Goal: Navigation & Orientation: Find specific page/section

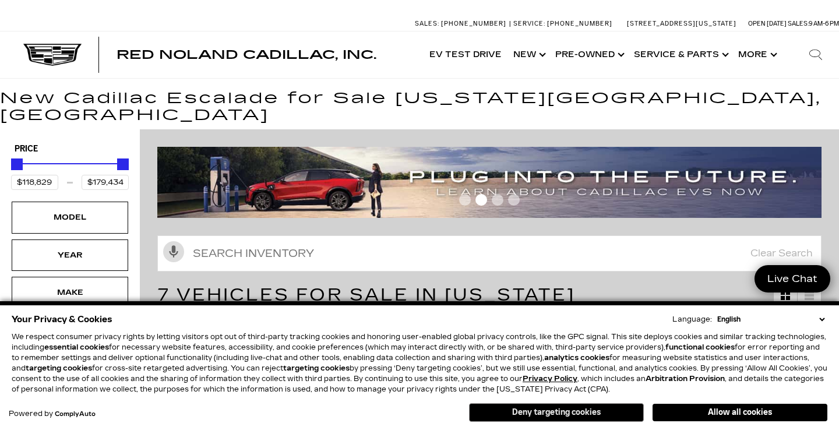
click at [615, 411] on button "Deny targeting cookies" at bounding box center [556, 412] width 175 height 19
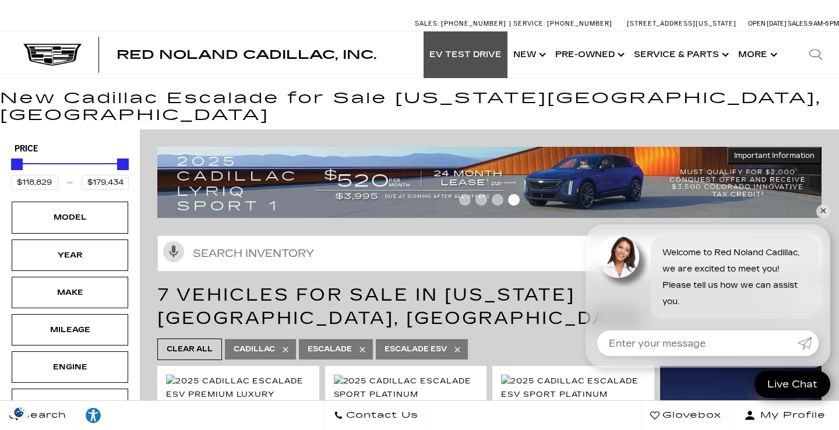
click at [478, 47] on link "EV Test Drive" at bounding box center [465, 54] width 84 height 47
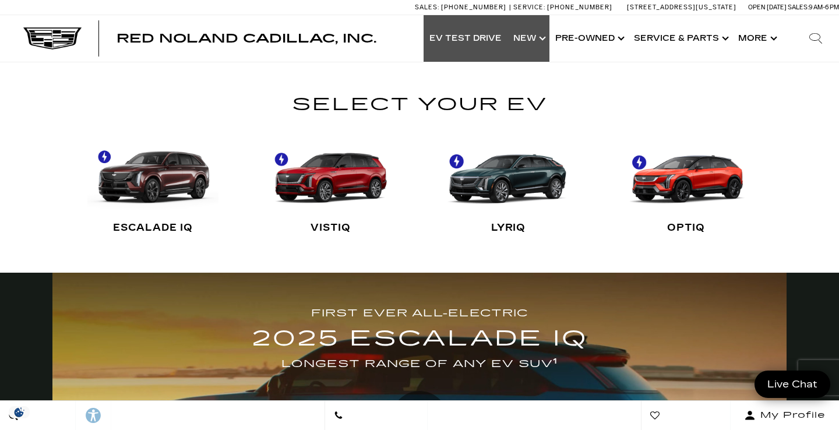
click at [532, 40] on link "Show New" at bounding box center [528, 38] width 42 height 47
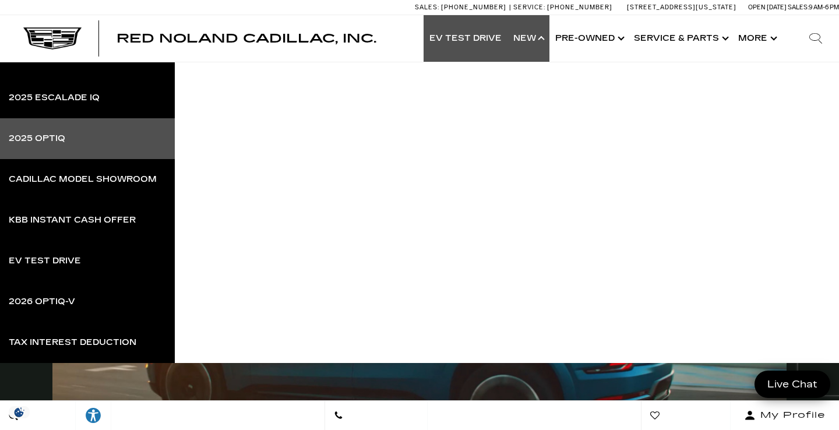
scroll to position [102, 0]
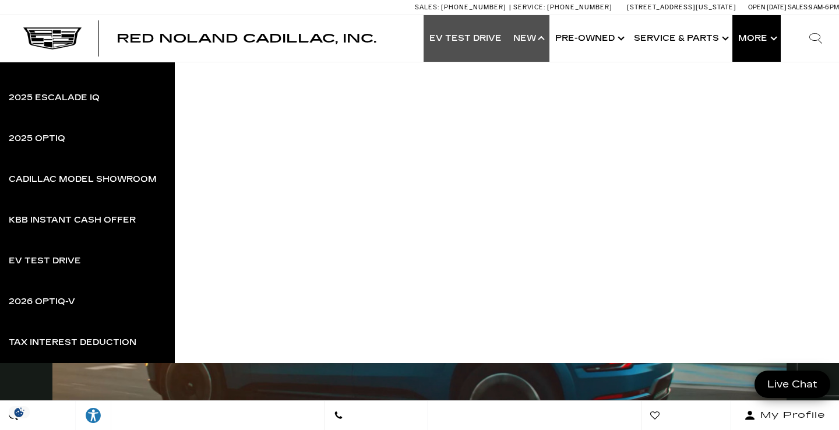
click at [769, 36] on button "Show More" at bounding box center [756, 38] width 48 height 47
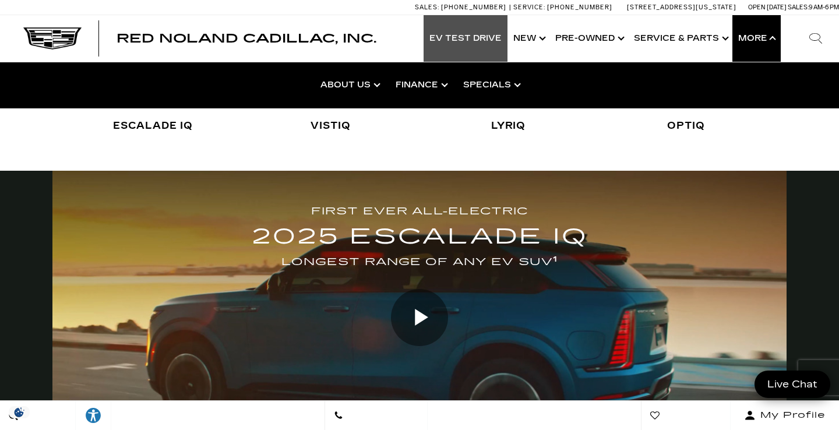
click at [756, 40] on button "Show More" at bounding box center [756, 38] width 48 height 47
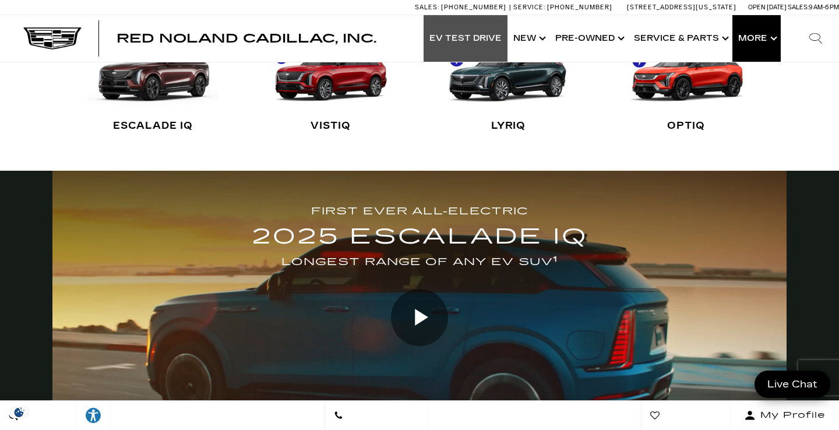
click at [756, 40] on button "Show More" at bounding box center [756, 38] width 48 height 47
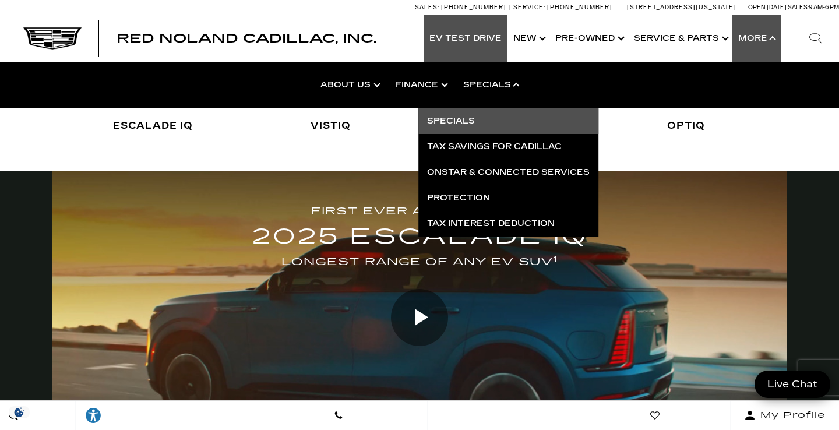
click at [450, 115] on link "Specials" at bounding box center [508, 121] width 180 height 26
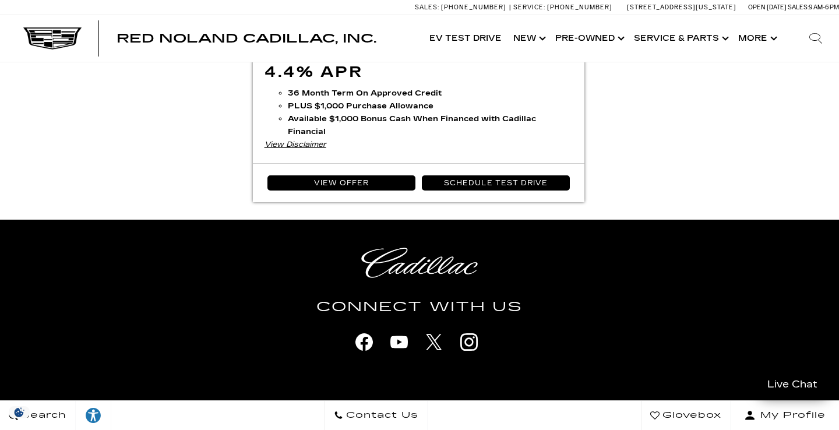
scroll to position [2345, 0]
